Goal: Task Accomplishment & Management: Manage account settings

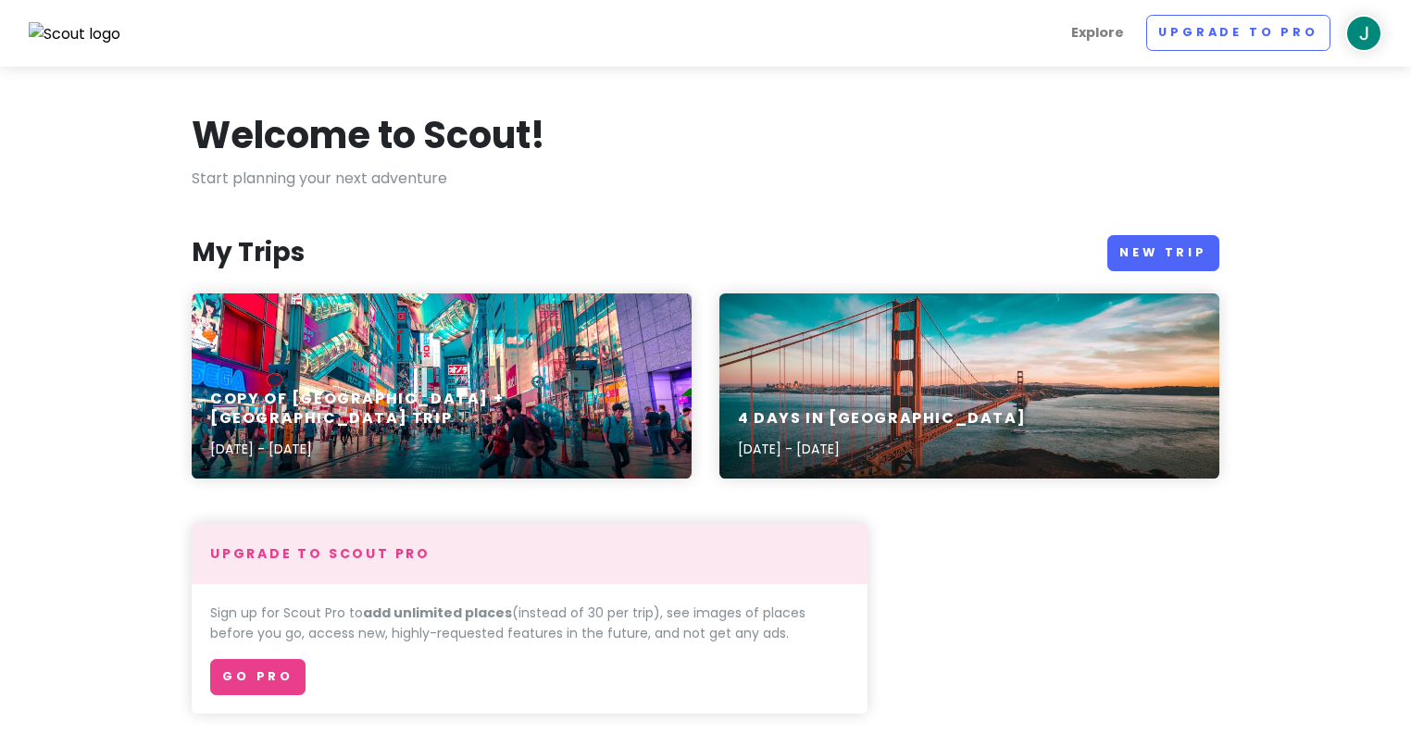
click at [1366, 30] on img at bounding box center [1363, 33] width 37 height 37
click at [1274, 245] on link "Log Out" at bounding box center [1304, 242] width 185 height 42
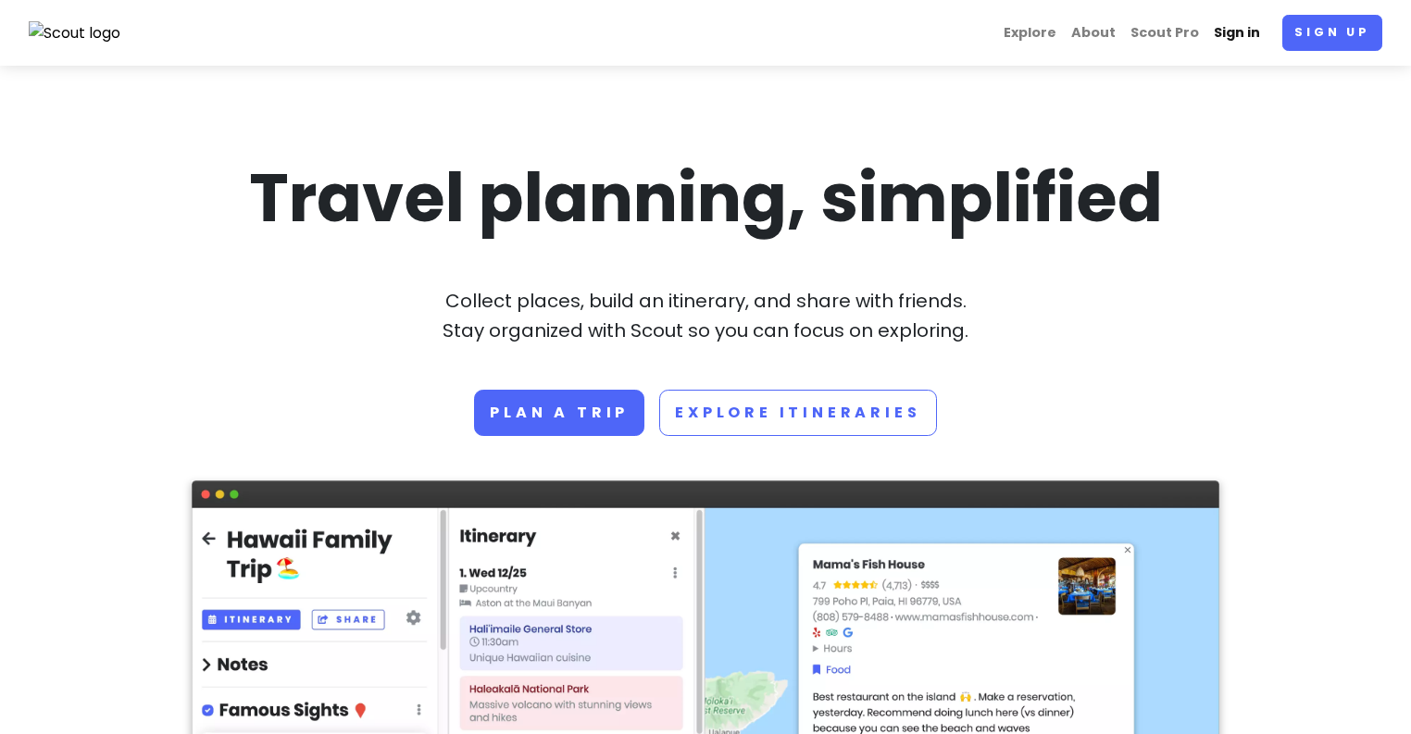
click at [1254, 36] on link "Sign in" at bounding box center [1236, 33] width 61 height 36
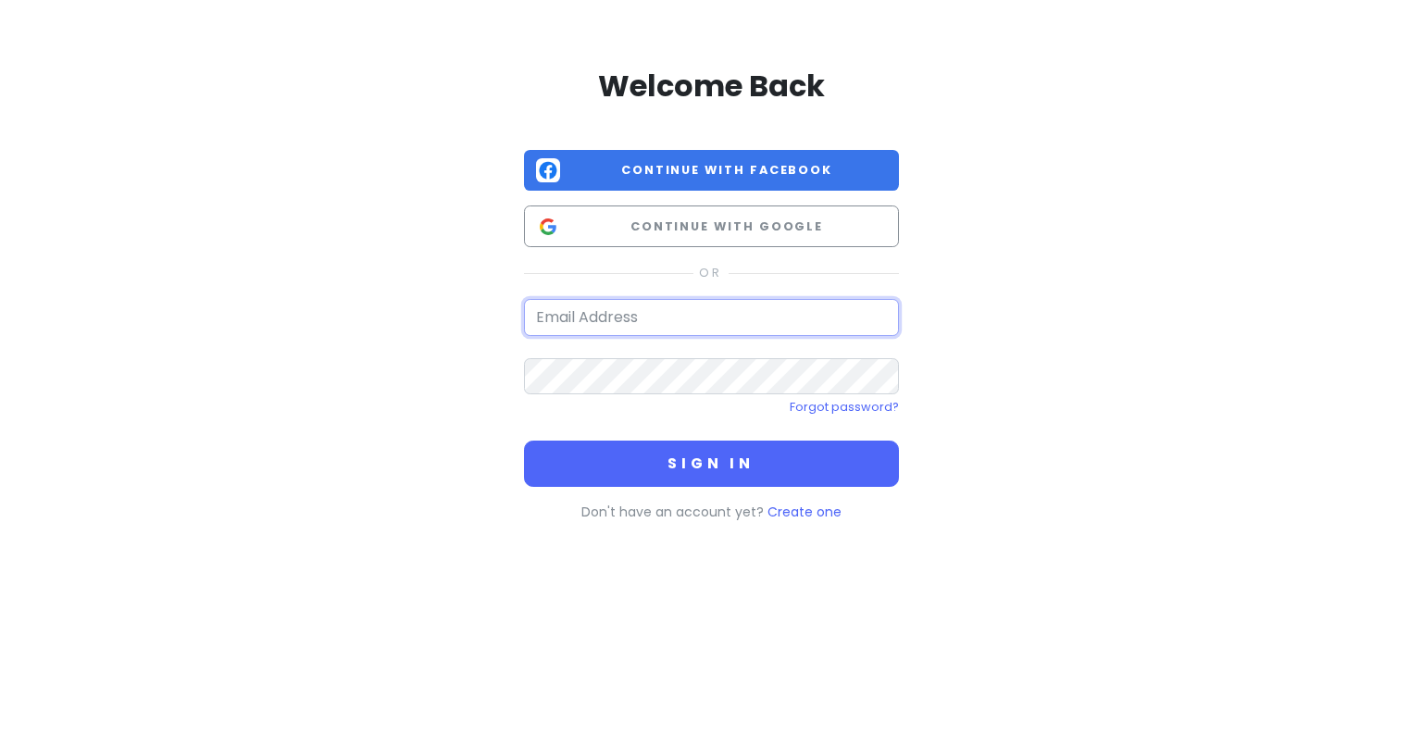
click at [726, 299] on input "email" at bounding box center [711, 317] width 375 height 37
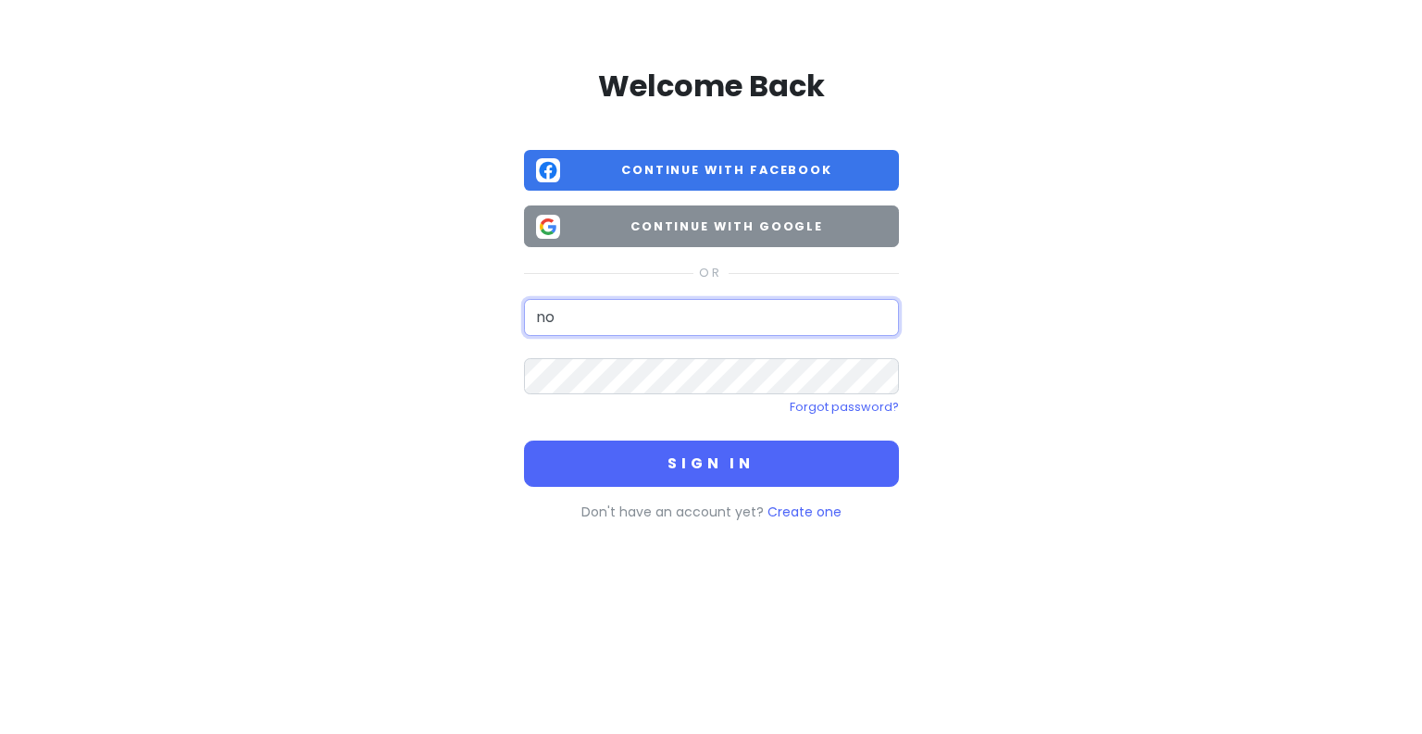
type input "n"
drag, startPoint x: 647, startPoint y: 241, endPoint x: 637, endPoint y: 230, distance: 15.1
click at [637, 230] on button "Continue with Google" at bounding box center [711, 227] width 375 height 42
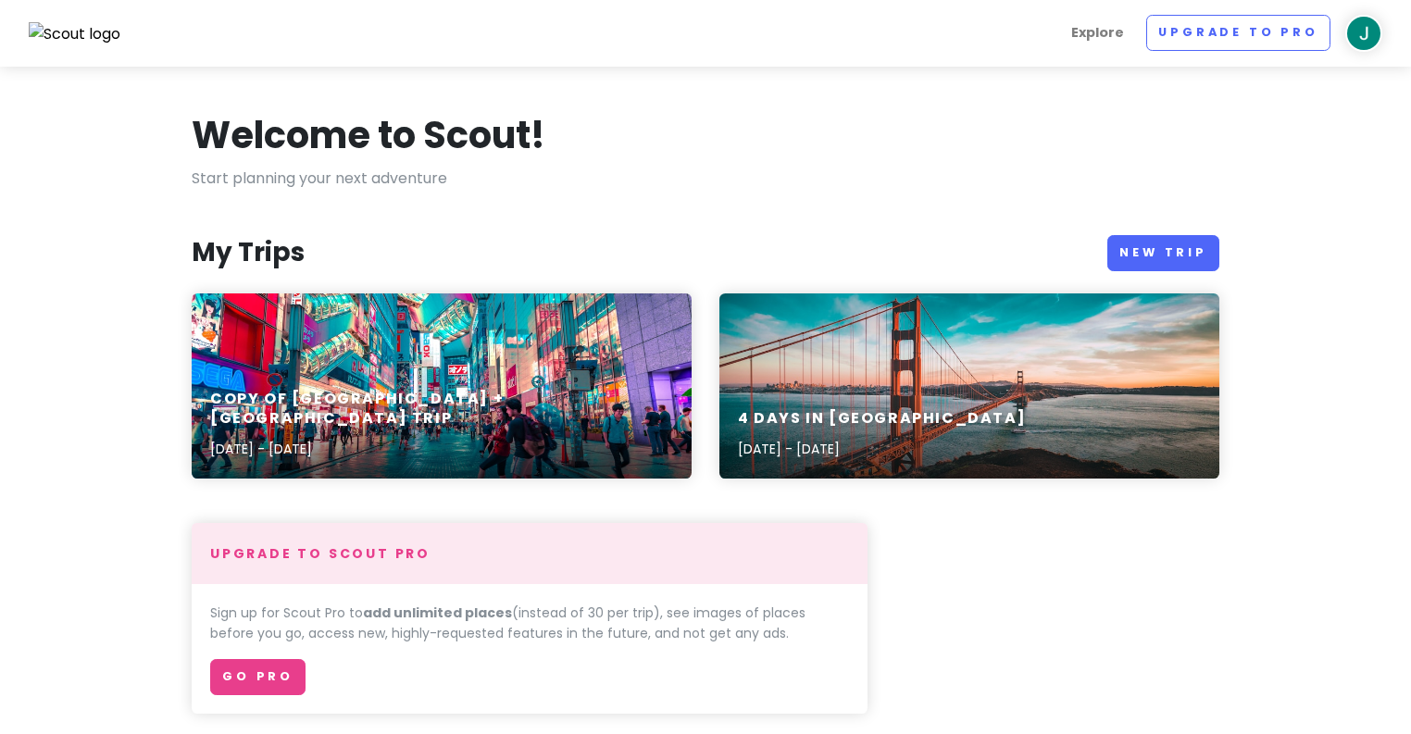
click at [1356, 31] on img at bounding box center [1363, 33] width 37 height 37
click at [1305, 230] on link "Log Out" at bounding box center [1304, 242] width 185 height 42
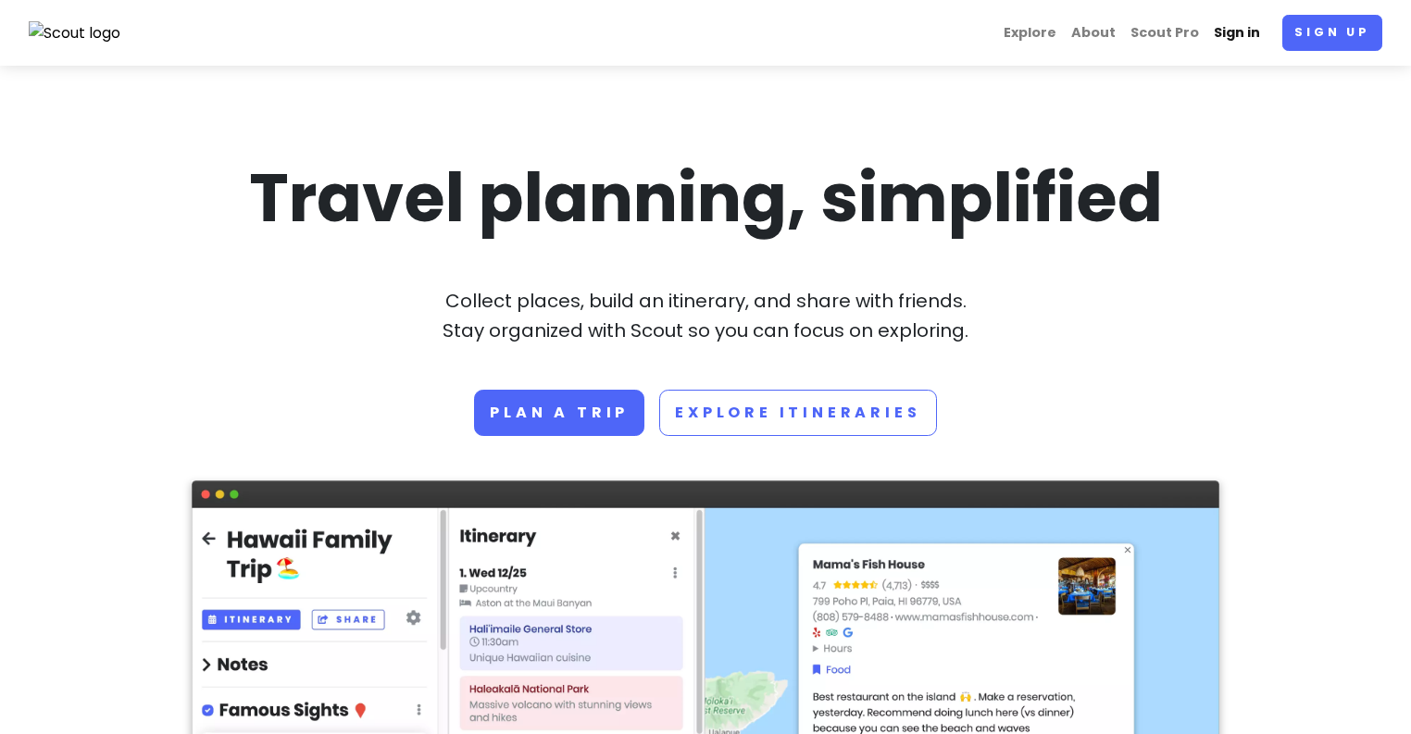
click at [1245, 31] on link "Sign in" at bounding box center [1236, 33] width 61 height 36
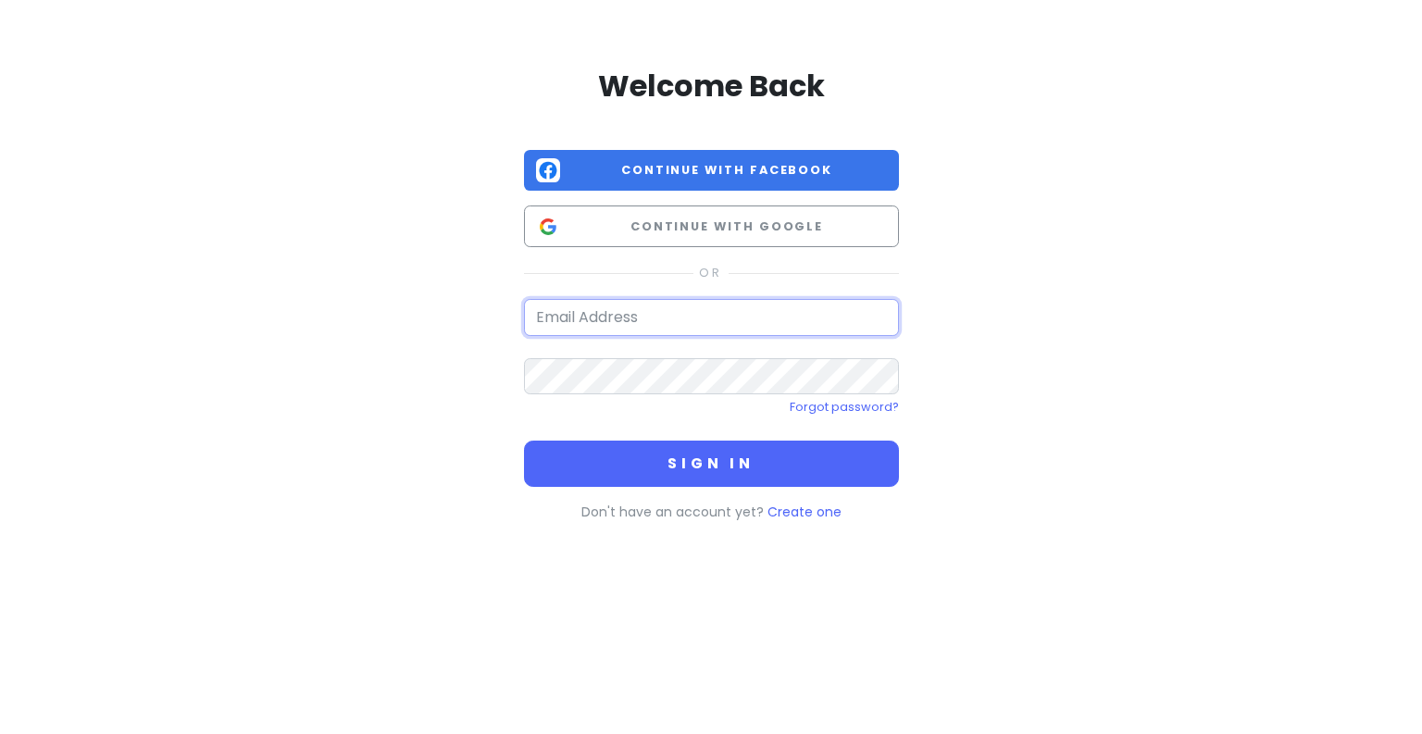
click at [615, 326] on input "email" at bounding box center [711, 317] width 375 height 37
click at [656, 316] on input "[DOMAIN_NAME]" at bounding box center [711, 317] width 375 height 37
type input "[EMAIL_ADDRESS][DOMAIN_NAME]"
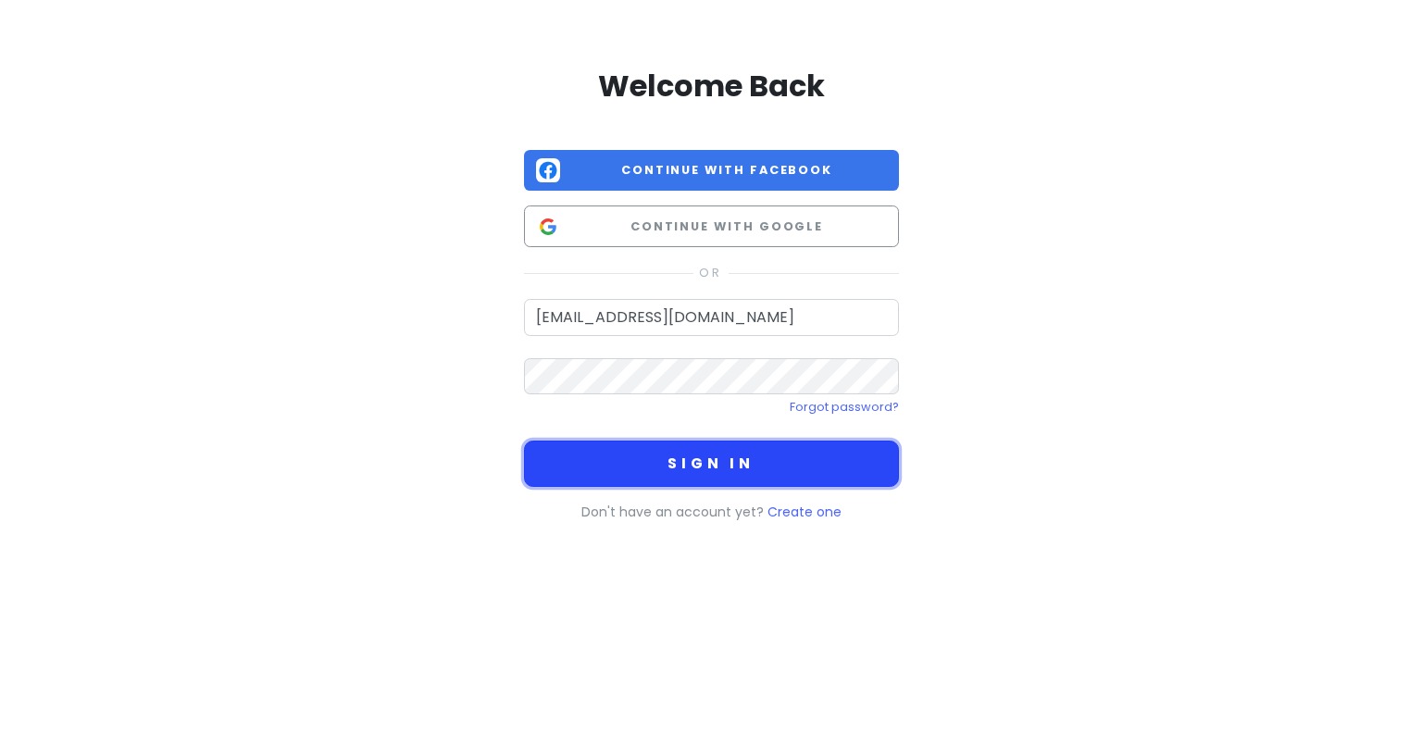
click at [725, 453] on button "Sign in" at bounding box center [711, 464] width 375 height 46
